Goal: Transaction & Acquisition: Register for event/course

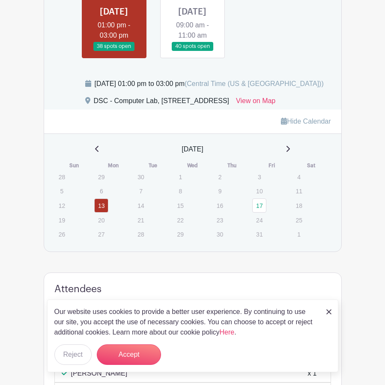
scroll to position [385, 0]
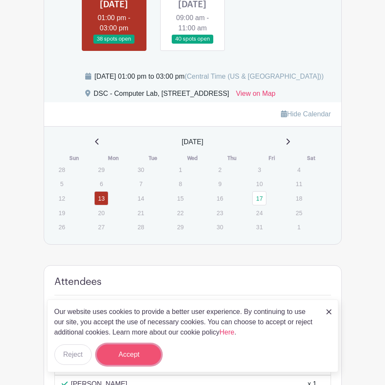
click at [131, 353] on button "Accept" at bounding box center [129, 354] width 64 height 21
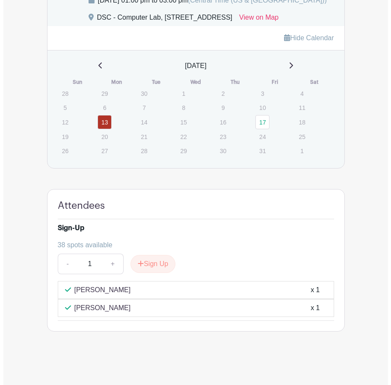
scroll to position [485, 0]
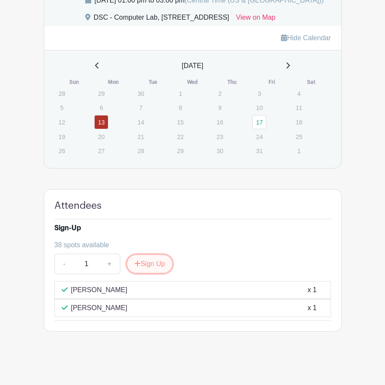
click at [143, 265] on button "Sign Up" at bounding box center [149, 264] width 45 height 18
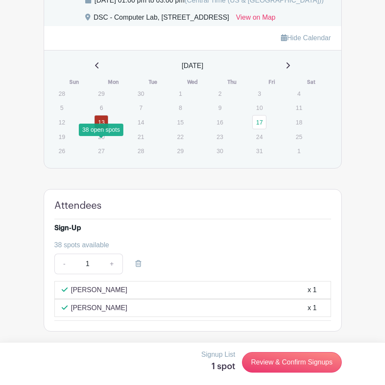
click at [103, 121] on link "13" at bounding box center [101, 122] width 14 height 14
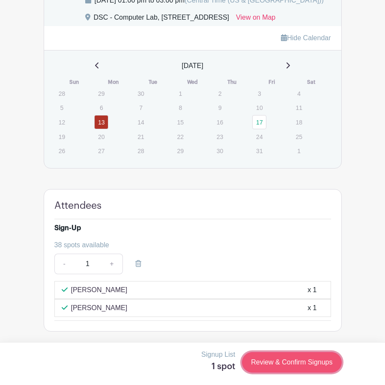
click at [284, 362] on link "Review & Confirm Signups" at bounding box center [291, 362] width 99 height 21
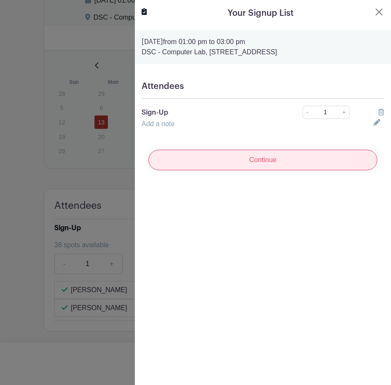
click at [258, 161] on input "Continue" at bounding box center [262, 160] width 229 height 21
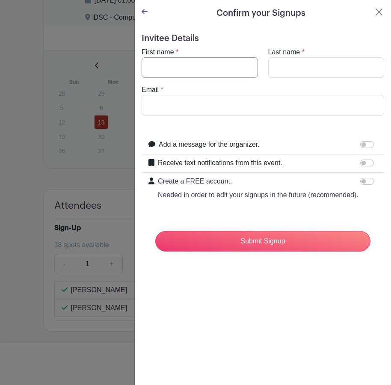
click at [196, 69] on input "First name" at bounding box center [200, 67] width 116 height 21
type input "[PERSON_NAME]"
type input "k"
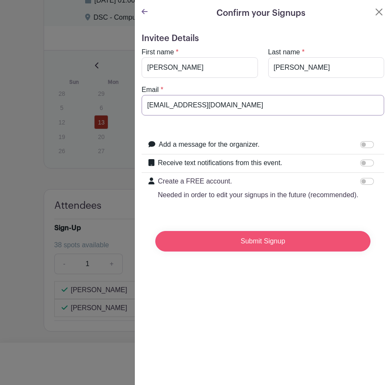
type input "[EMAIL_ADDRESS][DOMAIN_NAME]"
click at [231, 252] on input "Submit Signup" at bounding box center [262, 241] width 215 height 21
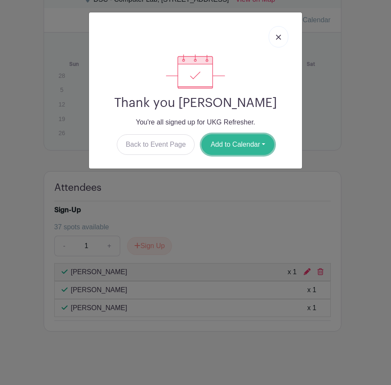
click at [223, 146] on button "Add to Calendar" at bounding box center [237, 144] width 73 height 21
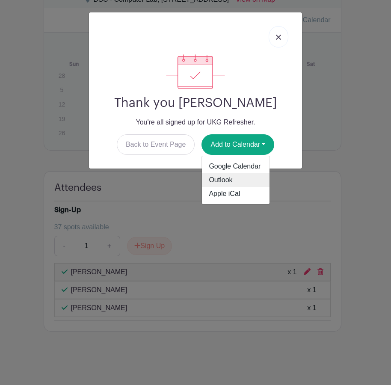
click at [226, 178] on link "Outlook" at bounding box center [236, 180] width 68 height 14
